Goal: Task Accomplishment & Management: Manage account settings

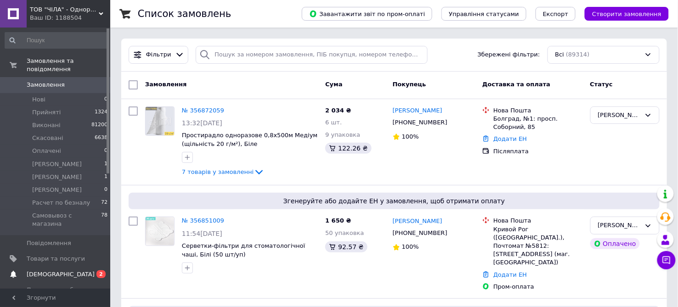
click at [67, 271] on span "[DEMOGRAPHIC_DATA]" at bounding box center [56, 274] width 58 height 8
click at [60, 273] on span "[DEMOGRAPHIC_DATA]" at bounding box center [61, 274] width 68 height 8
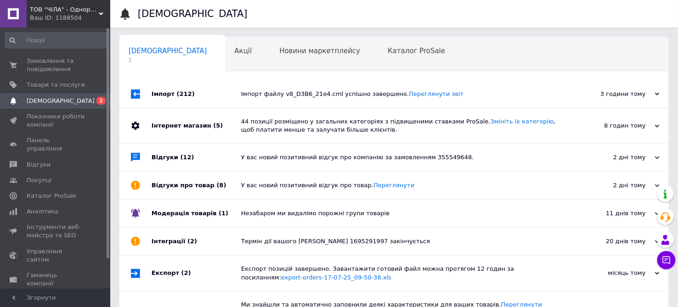
click at [318, 97] on div "Імпорт файлу v8_D3B6_21e4.cml успішно завершено. Переглянути звіт" at bounding box center [404, 94] width 326 height 8
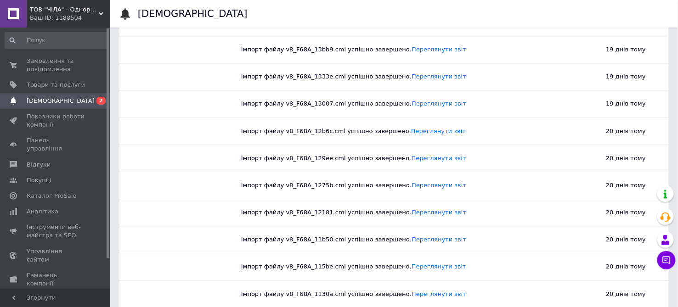
scroll to position [3686, 0]
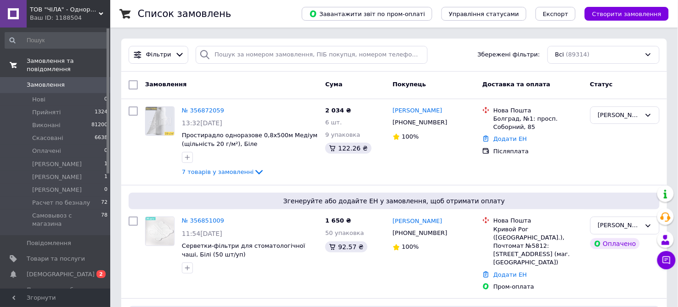
click at [40, 61] on span "Замовлення та повідомлення" at bounding box center [69, 65] width 84 height 17
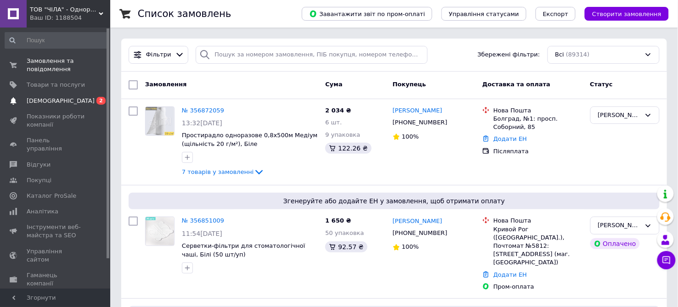
click at [48, 105] on span "[DEMOGRAPHIC_DATA]" at bounding box center [61, 101] width 68 height 8
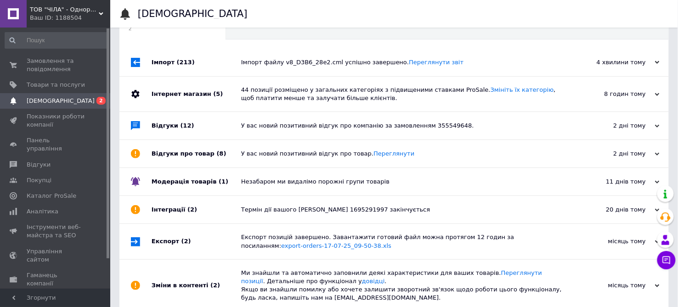
scroll to position [32, 0]
click at [41, 62] on span "Замовлення та повідомлення" at bounding box center [56, 65] width 58 height 17
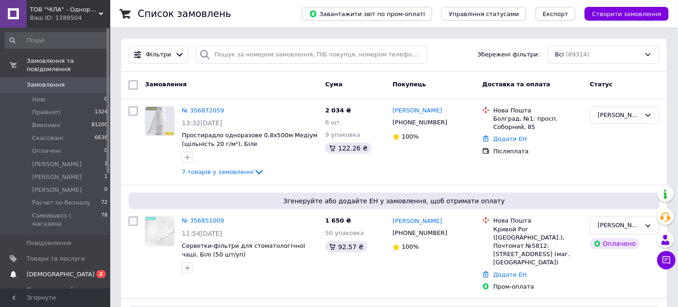
click at [64, 275] on span "[DEMOGRAPHIC_DATA]" at bounding box center [56, 274] width 58 height 8
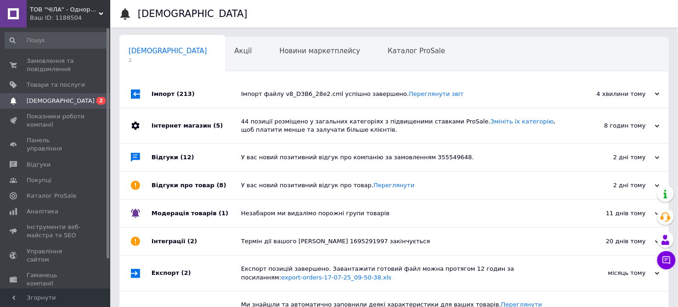
click at [254, 97] on div "Імпорт файлу v8_D3B6_28e2.cml успішно завершено. Переглянути звіт" at bounding box center [404, 94] width 326 height 8
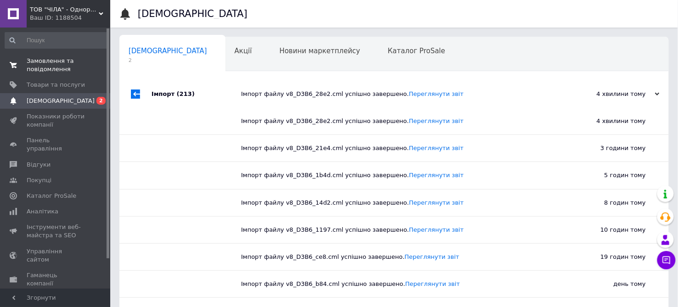
click at [35, 64] on span "Замовлення та повідомлення" at bounding box center [56, 65] width 58 height 17
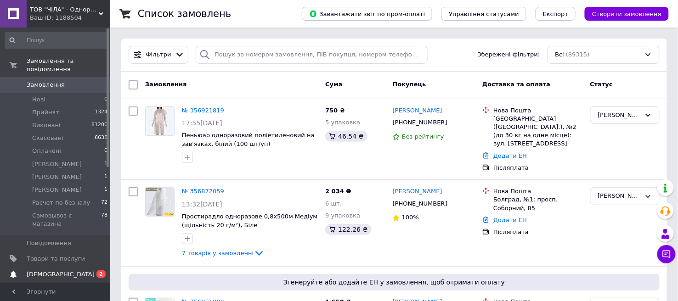
click at [74, 272] on span "[DEMOGRAPHIC_DATA]" at bounding box center [56, 274] width 58 height 8
